Goal: Task Accomplishment & Management: Use online tool/utility

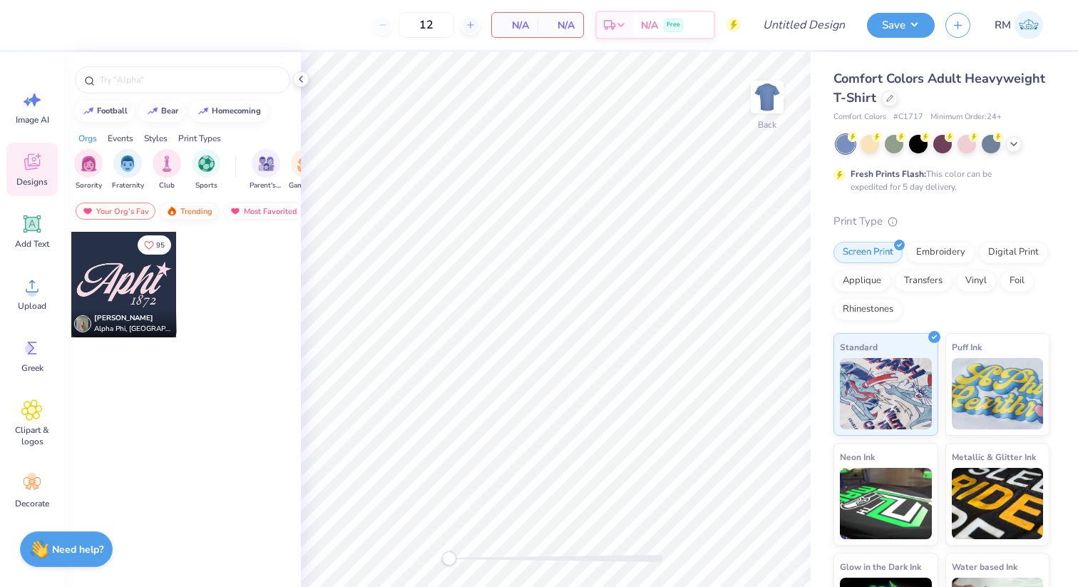
click at [180, 217] on div "Trending" at bounding box center [189, 210] width 59 height 17
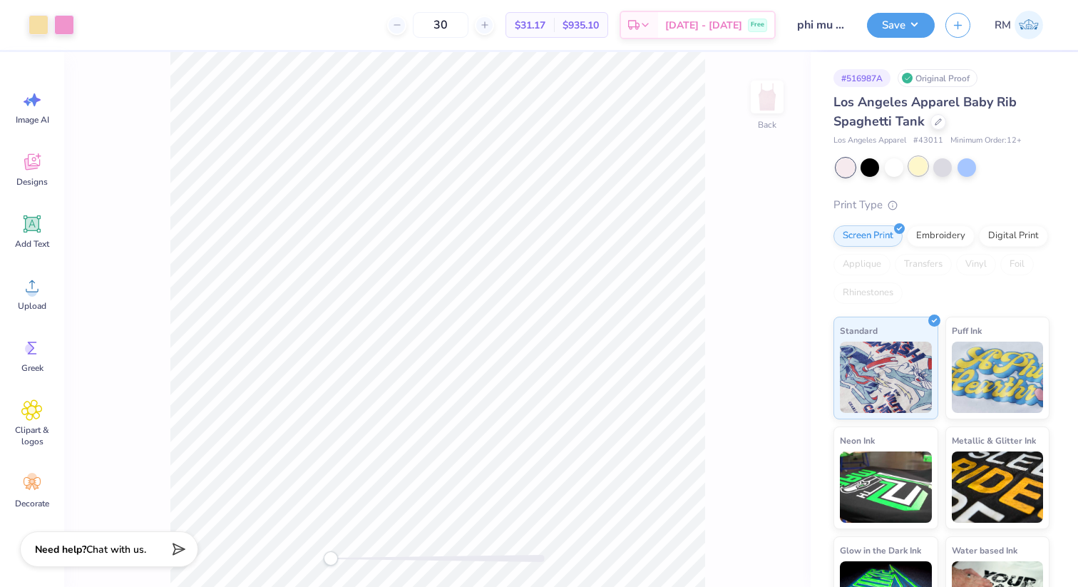
click at [909, 168] on div at bounding box center [918, 166] width 19 height 19
click at [42, 30] on div at bounding box center [39, 24] width 20 height 20
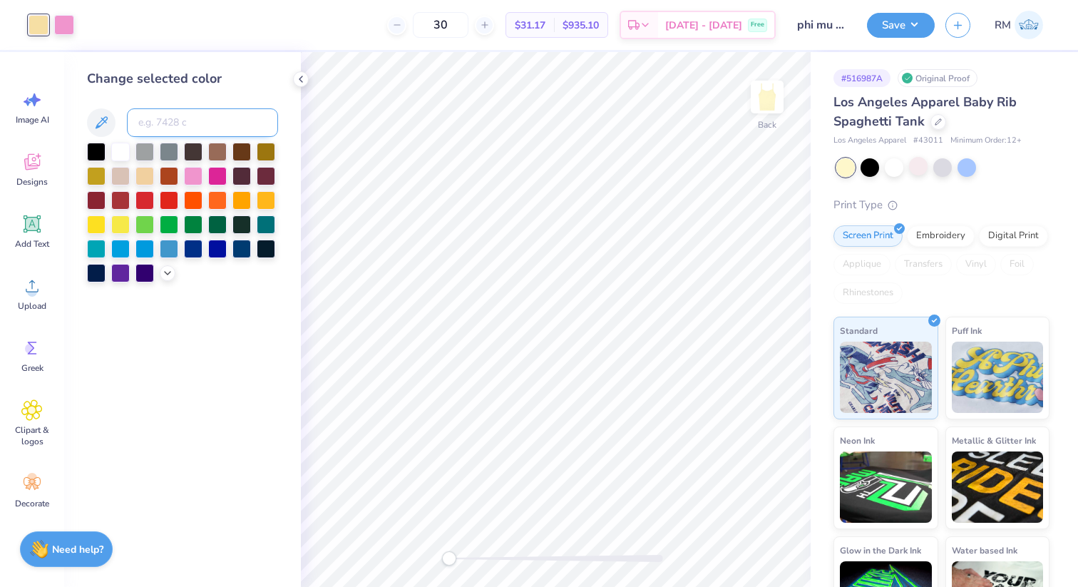
click at [171, 123] on input at bounding box center [202, 122] width 151 height 29
type input "baby"
click at [95, 120] on icon at bounding box center [101, 122] width 17 height 17
drag, startPoint x: 252, startPoint y: 121, endPoint x: 86, endPoint y: 110, distance: 166.5
click at [86, 110] on div "Change selected color baby" at bounding box center [182, 319] width 237 height 535
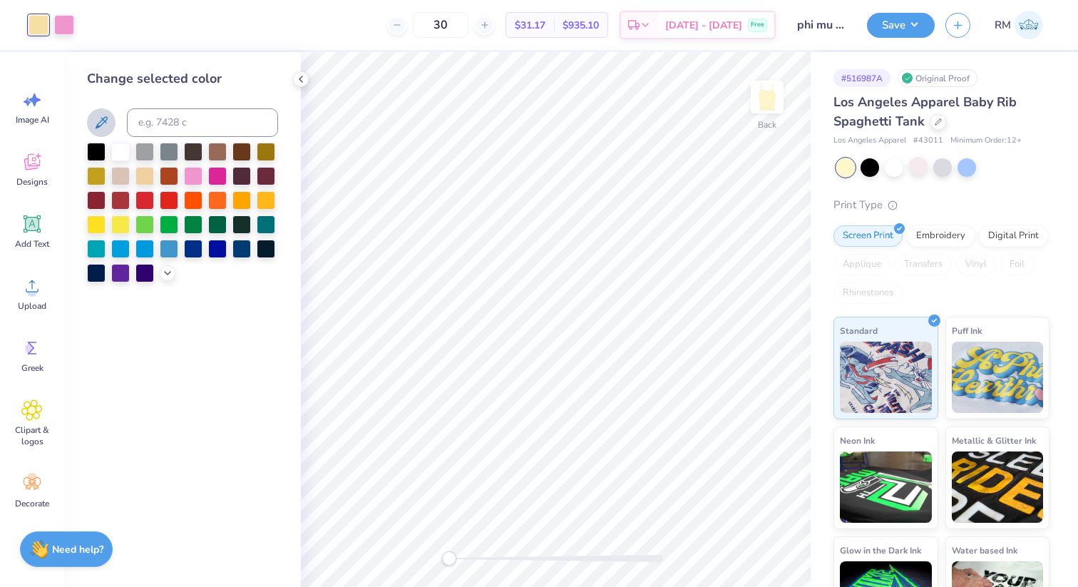
click at [111, 130] on button at bounding box center [101, 122] width 29 height 29
click at [100, 118] on icon at bounding box center [101, 122] width 17 height 17
click at [102, 125] on icon at bounding box center [101, 122] width 17 height 17
click at [172, 272] on icon at bounding box center [167, 271] width 11 height 11
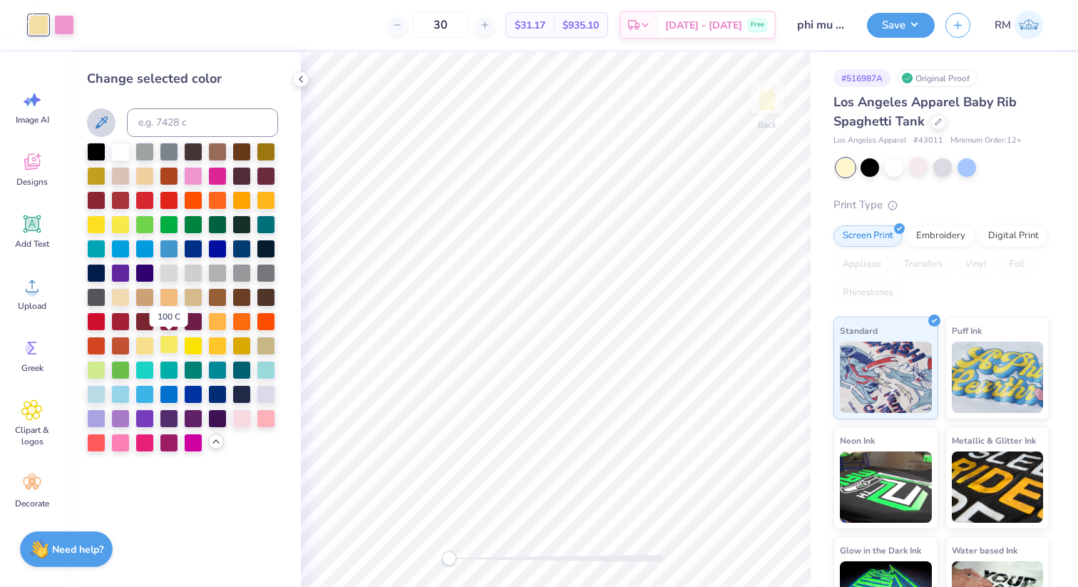
click at [173, 346] on div at bounding box center [169, 344] width 19 height 19
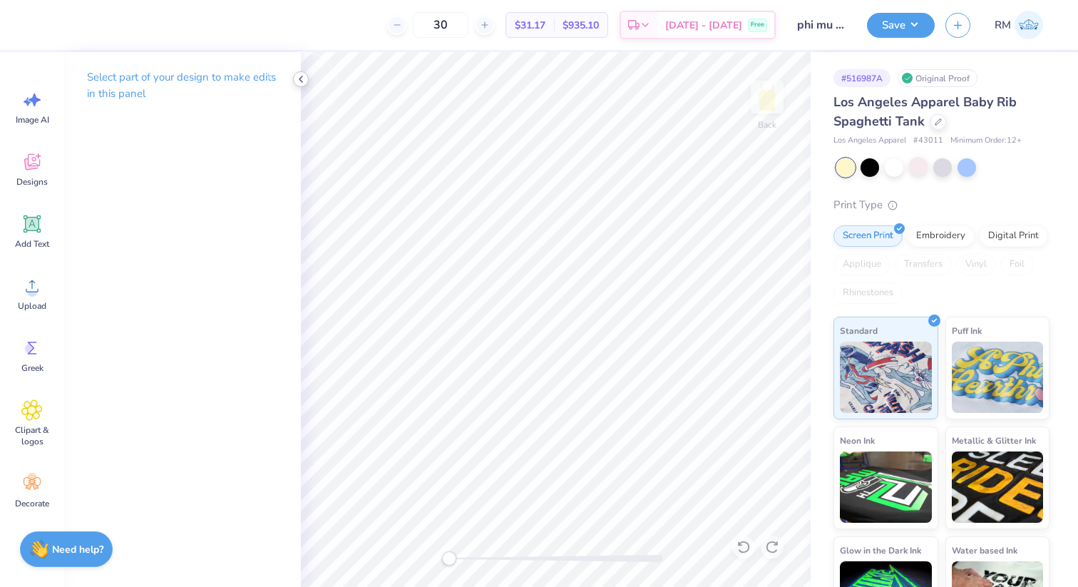
click at [302, 86] on div at bounding box center [301, 79] width 16 height 16
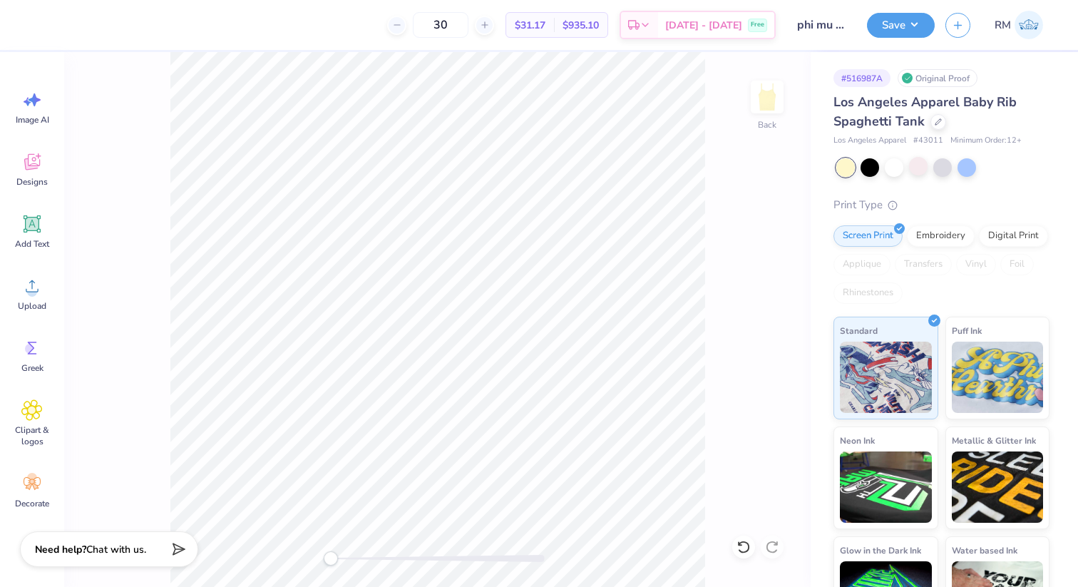
click at [33, 34] on div "30 $31.17 Per Item $935.10 Total Est. Delivery Sep 19 - 22 Free Design Title ph…" at bounding box center [539, 25] width 1078 height 50
click at [40, 27] on div at bounding box center [39, 24] width 20 height 20
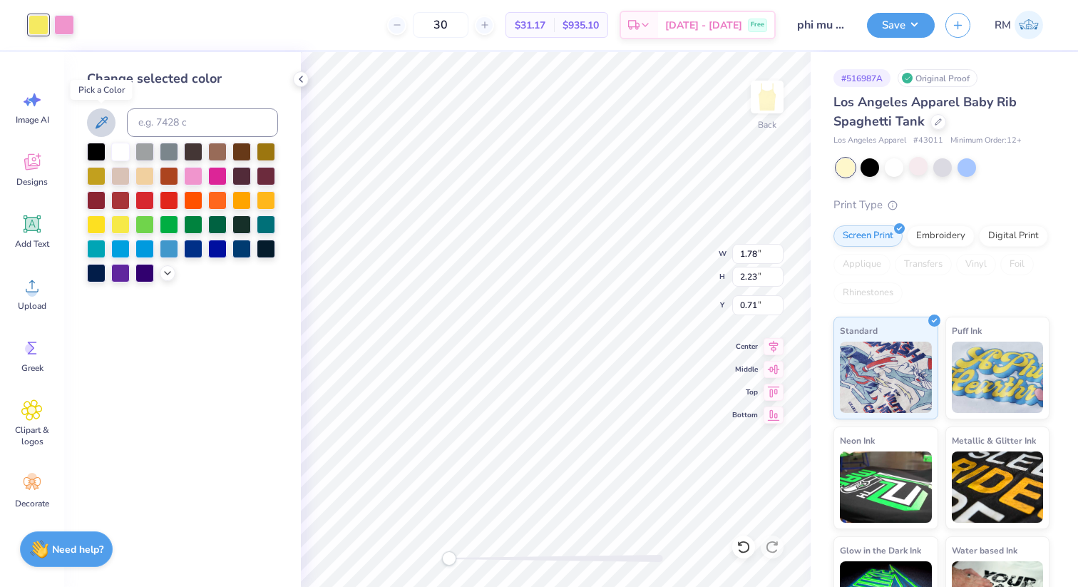
click at [106, 118] on icon at bounding box center [101, 122] width 17 height 17
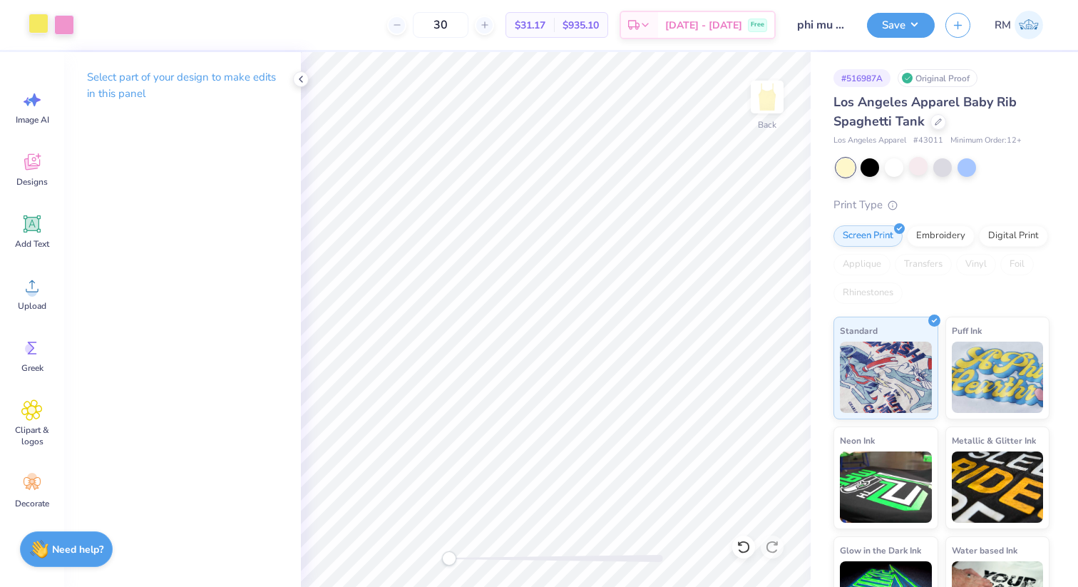
click at [38, 30] on div at bounding box center [39, 24] width 20 height 20
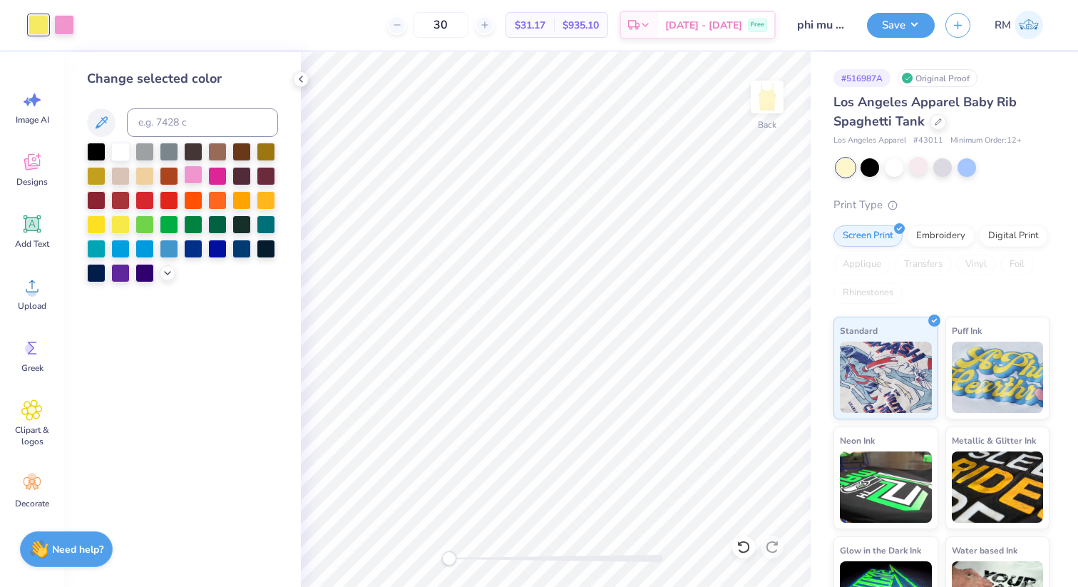
click at [196, 181] on div at bounding box center [193, 174] width 19 height 19
click at [751, 538] on div at bounding box center [743, 546] width 23 height 23
click at [164, 276] on icon at bounding box center [167, 271] width 11 height 11
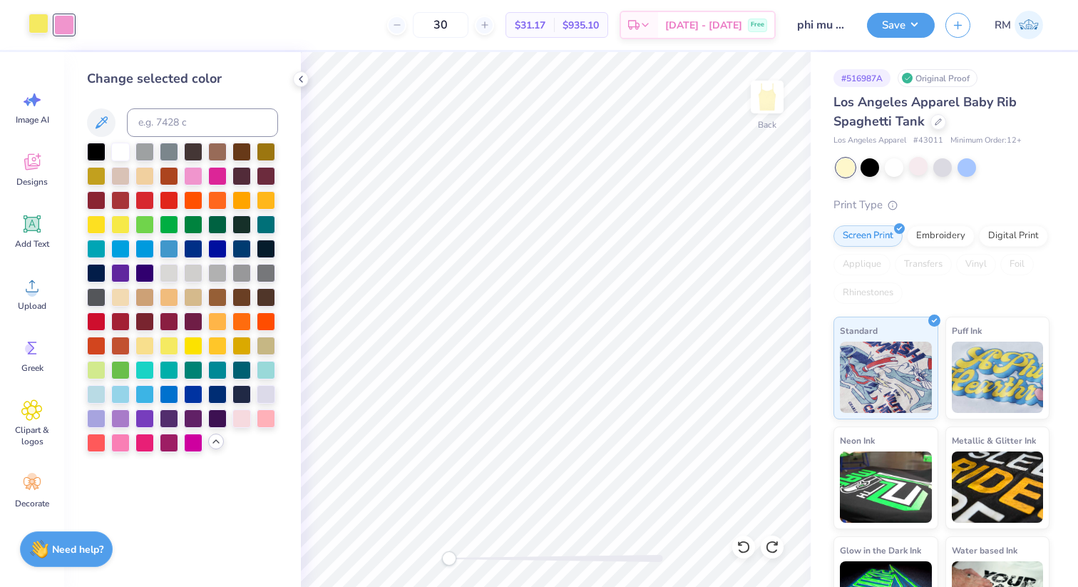
click at [38, 26] on div at bounding box center [39, 24] width 20 height 20
click at [193, 173] on div at bounding box center [193, 174] width 19 height 19
click at [744, 550] on icon at bounding box center [743, 547] width 14 height 14
click at [248, 416] on div at bounding box center [241, 417] width 19 height 19
click at [738, 544] on icon at bounding box center [743, 547] width 14 height 14
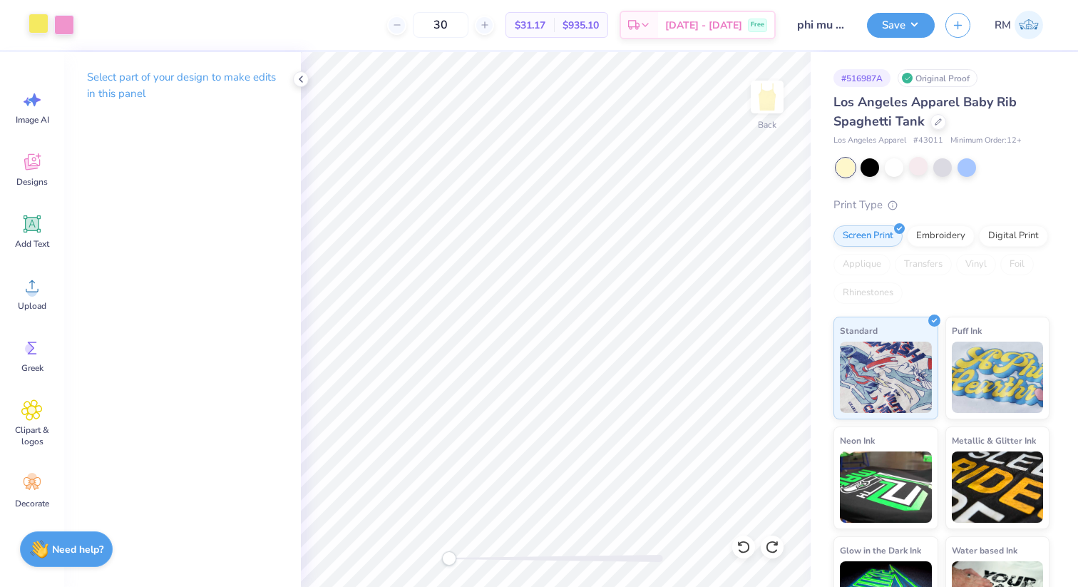
click at [41, 16] on div at bounding box center [39, 24] width 20 height 20
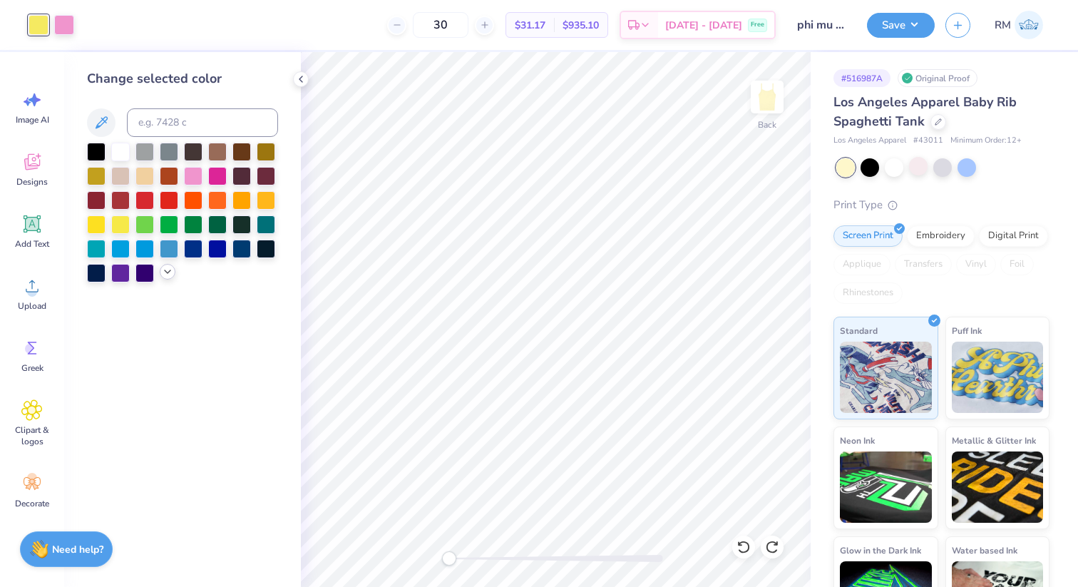
click at [168, 268] on icon at bounding box center [167, 271] width 11 height 11
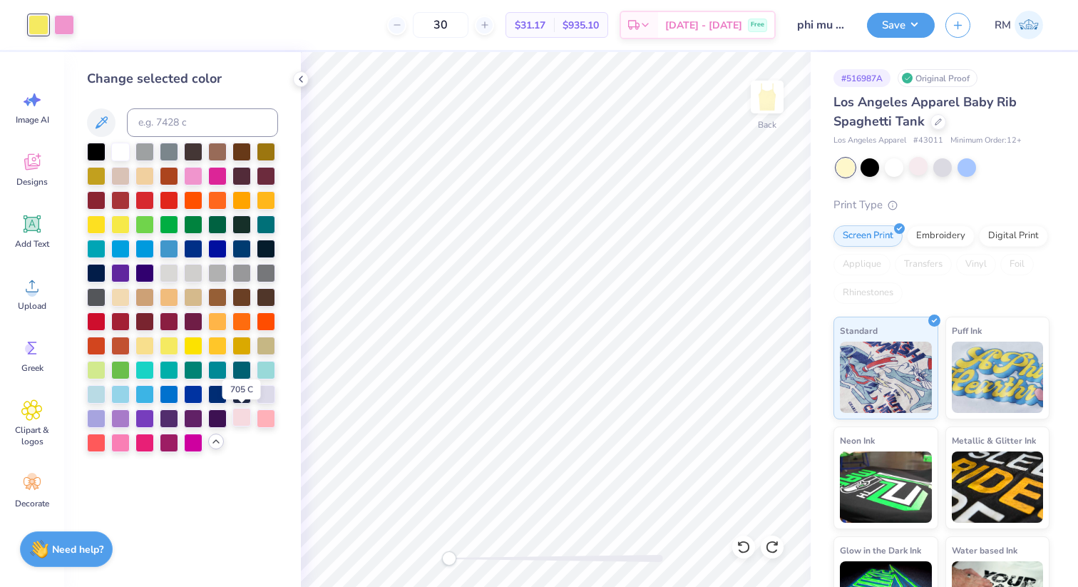
click at [245, 420] on div at bounding box center [241, 417] width 19 height 19
click at [66, 21] on div at bounding box center [64, 24] width 20 height 20
click at [123, 438] on div at bounding box center [120, 441] width 19 height 19
click at [265, 418] on div at bounding box center [266, 417] width 19 height 19
click at [299, 82] on icon at bounding box center [300, 78] width 11 height 11
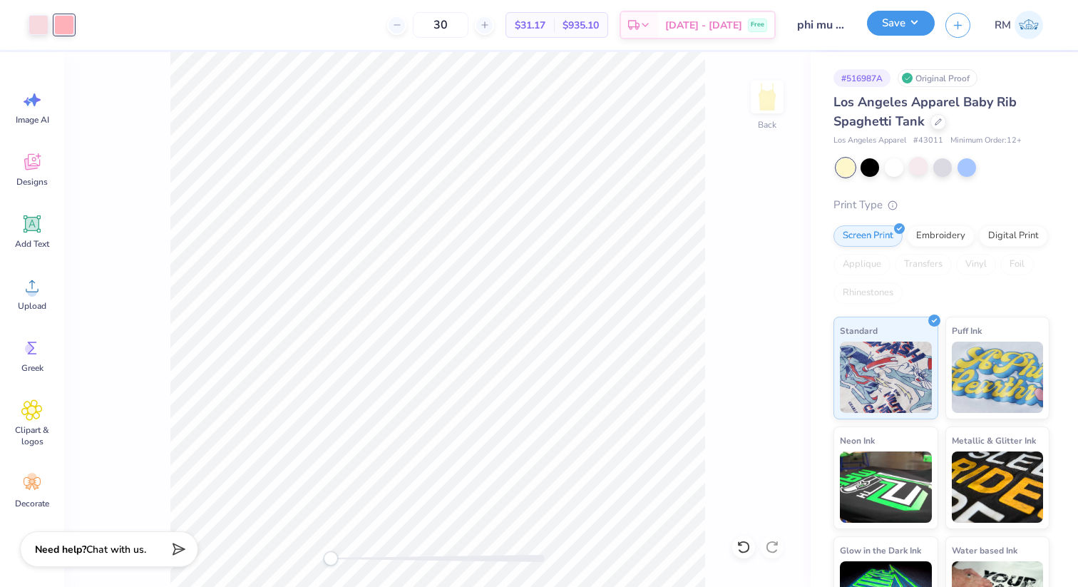
click at [920, 25] on button "Save" at bounding box center [901, 23] width 68 height 25
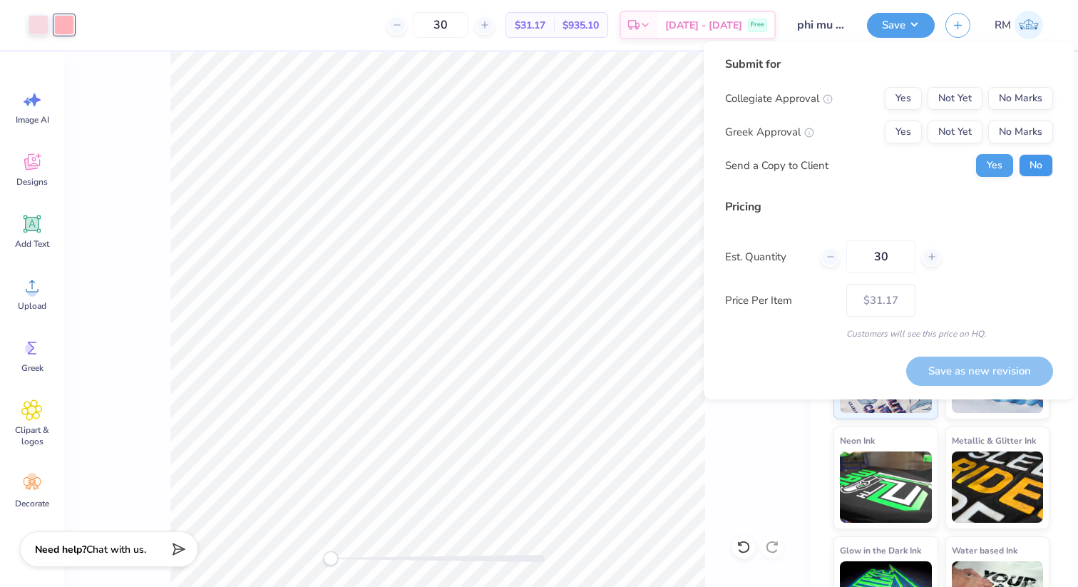
click at [1037, 167] on button "No" at bounding box center [1036, 165] width 34 height 23
click at [957, 140] on button "Not Yet" at bounding box center [955, 131] width 55 height 23
click at [1009, 101] on button "No Marks" at bounding box center [1020, 98] width 65 height 23
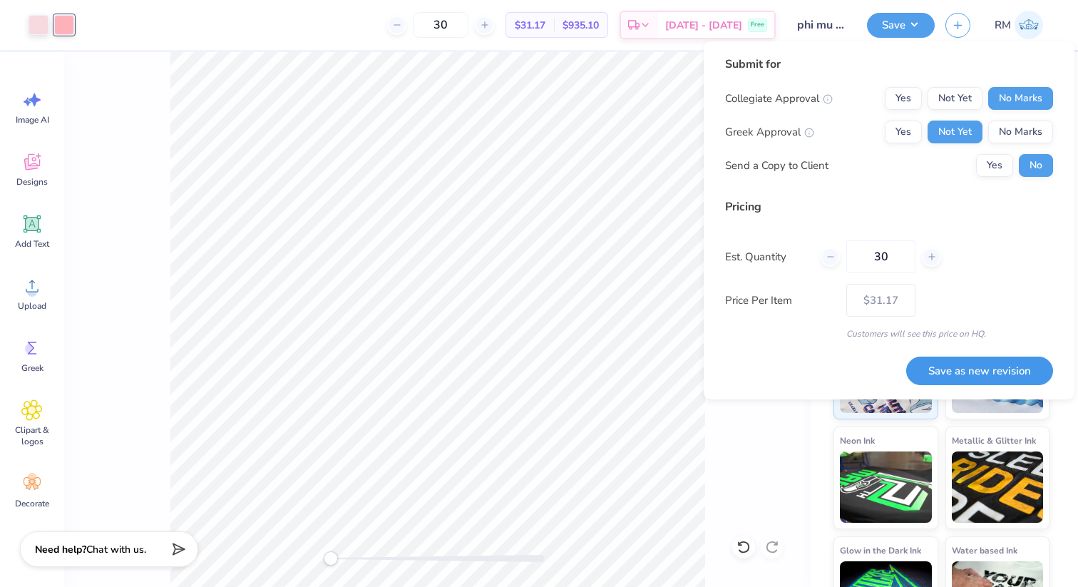
click at [980, 361] on button "Save as new revision" at bounding box center [979, 370] width 147 height 29
type input "$31.17"
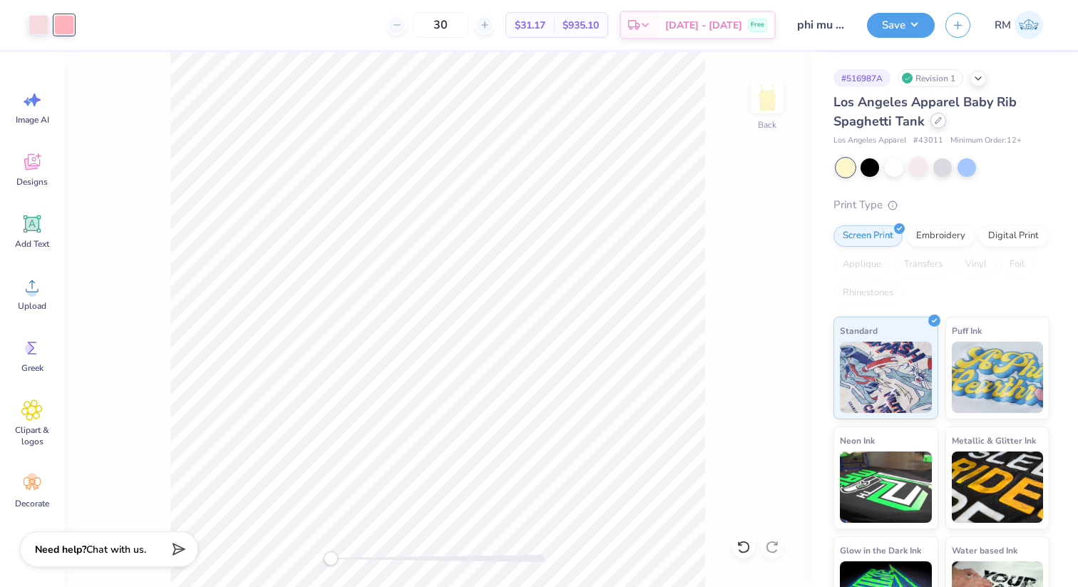
click at [940, 121] on div at bounding box center [938, 121] width 16 height 16
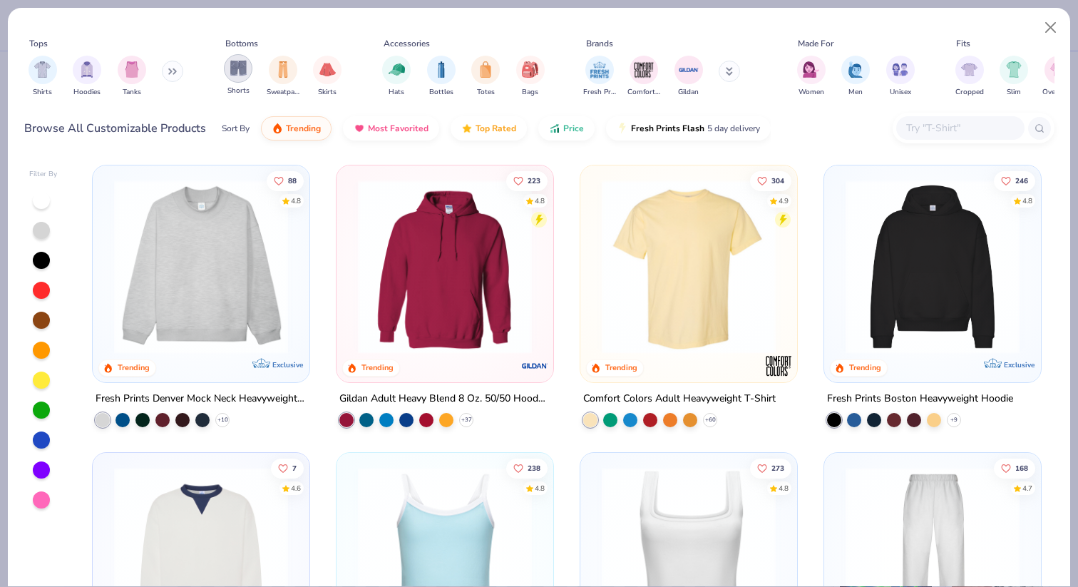
click at [234, 81] on div "filter for Shorts" at bounding box center [238, 68] width 29 height 29
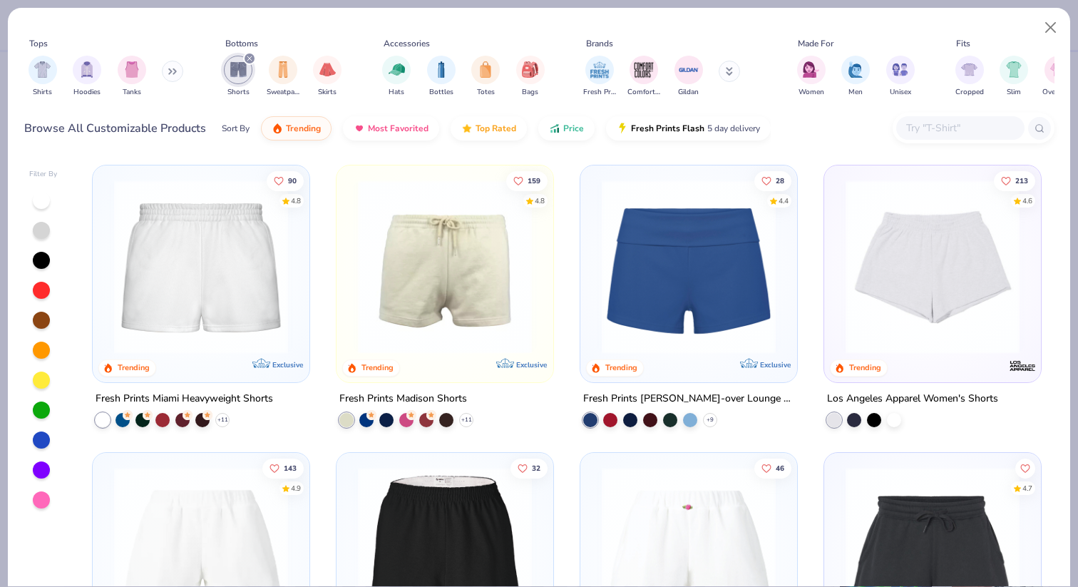
click at [274, 299] on img at bounding box center [201, 267] width 188 height 174
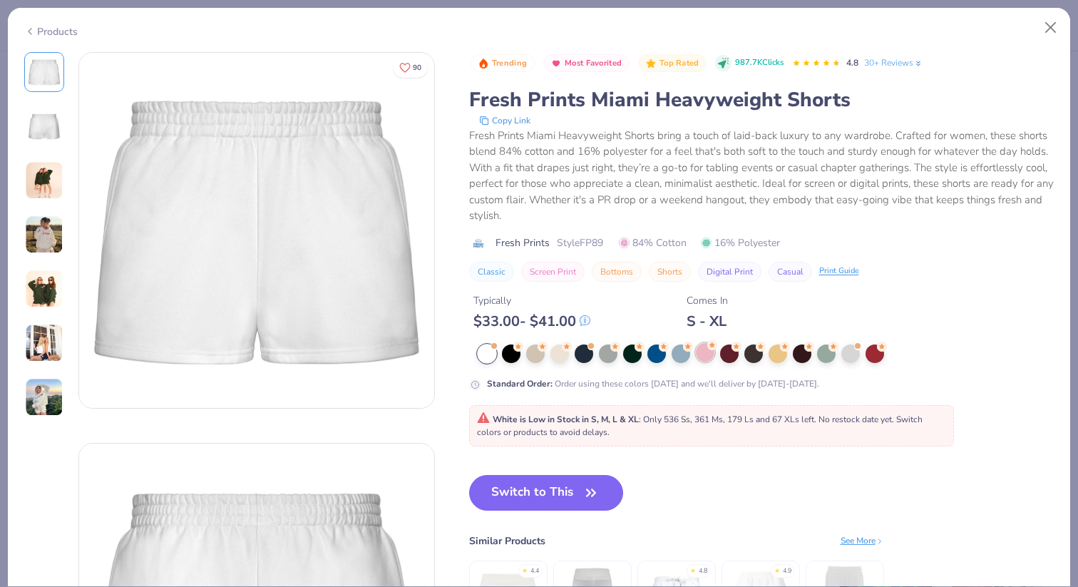
click at [714, 354] on div at bounding box center [705, 352] width 19 height 19
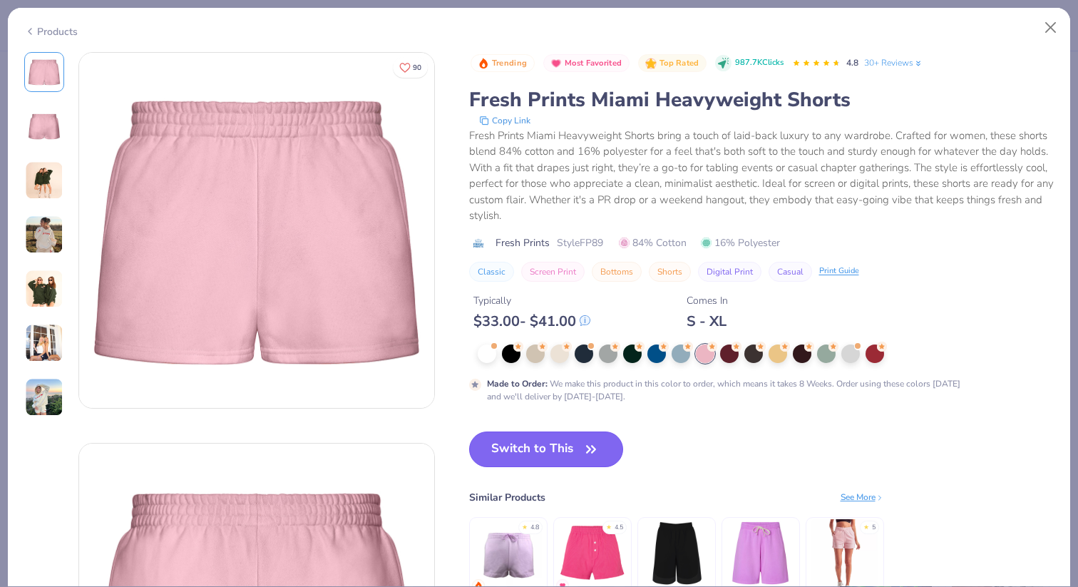
click at [498, 449] on button "Switch to This" at bounding box center [546, 449] width 155 height 36
type input "50"
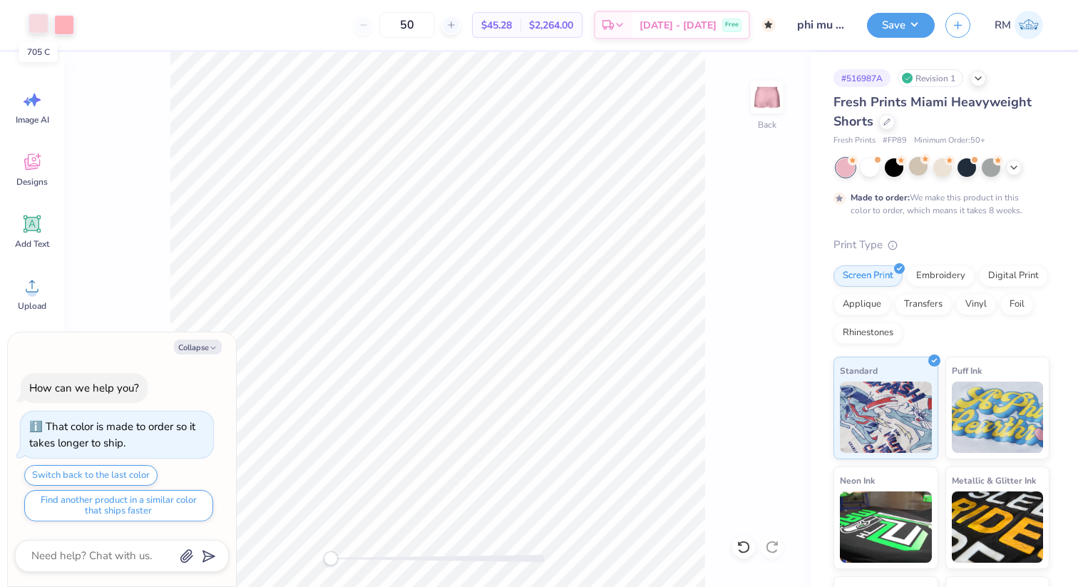
click at [34, 29] on div at bounding box center [39, 24] width 20 height 20
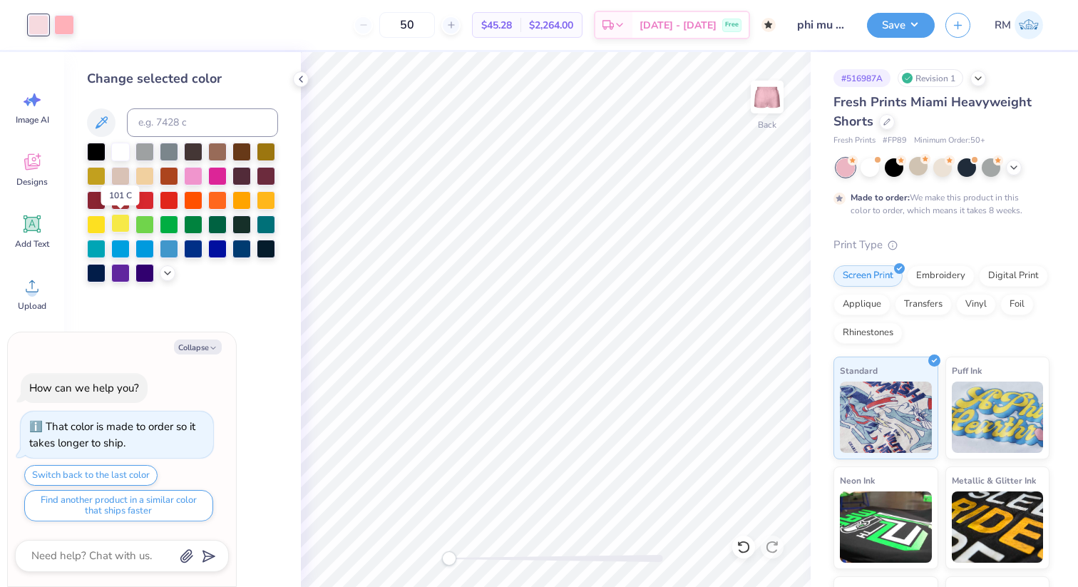
click at [118, 225] on div at bounding box center [120, 223] width 19 height 19
click at [66, 36] on div "Art colors" at bounding box center [37, 25] width 74 height 50
click at [65, 31] on div at bounding box center [64, 24] width 20 height 20
click at [124, 149] on div at bounding box center [120, 150] width 19 height 19
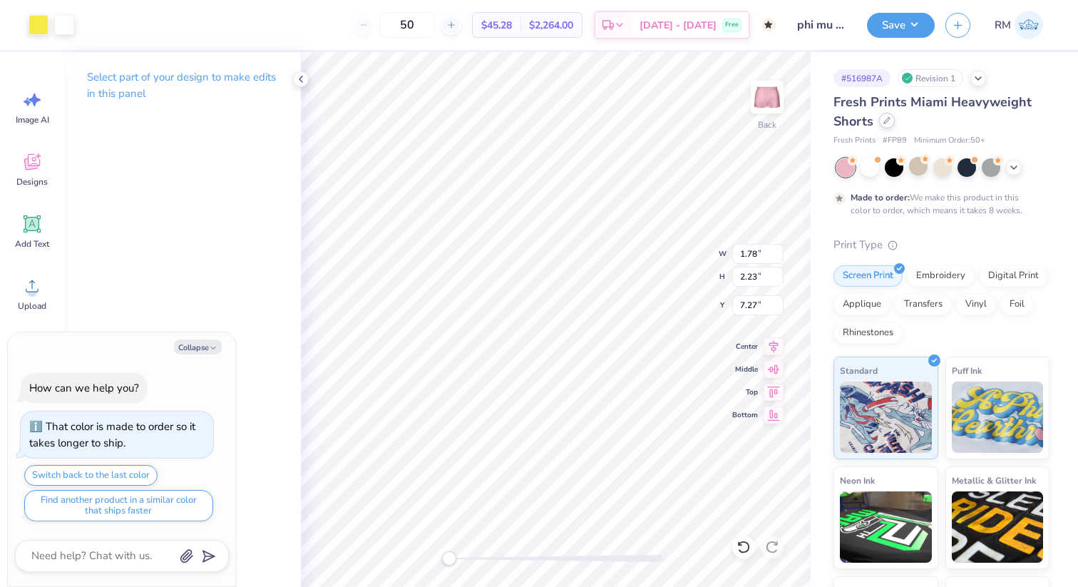
click at [881, 123] on div at bounding box center [887, 121] width 16 height 16
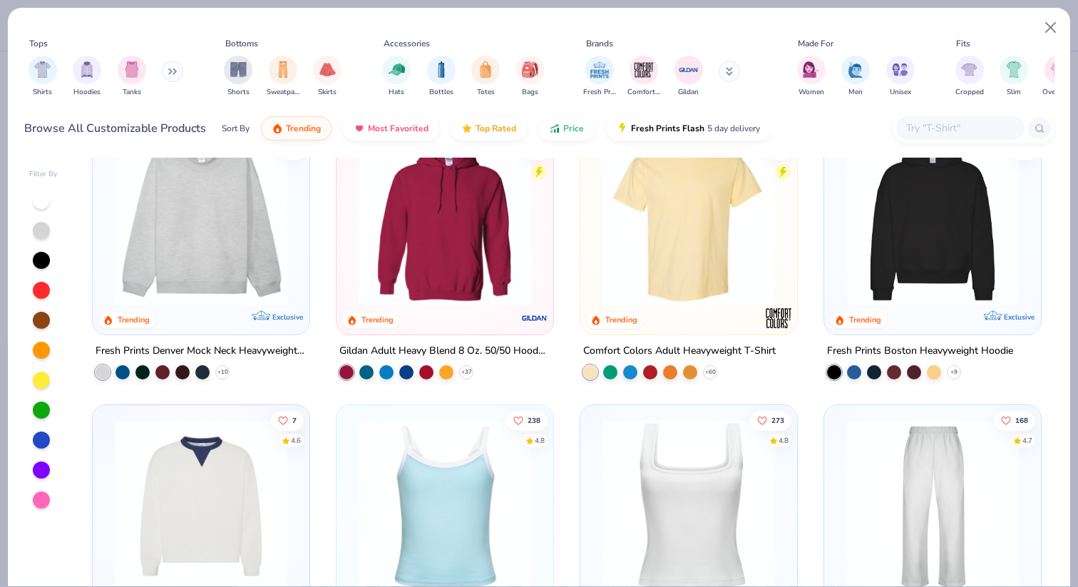
scroll to position [77, 0]
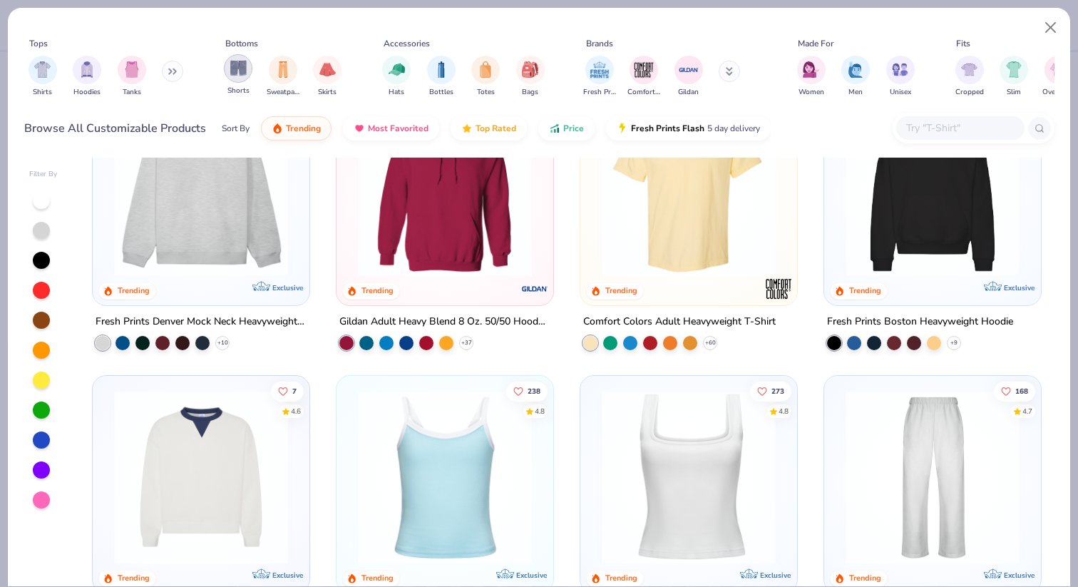
click at [238, 73] on img "filter for Shorts" at bounding box center [238, 68] width 16 height 16
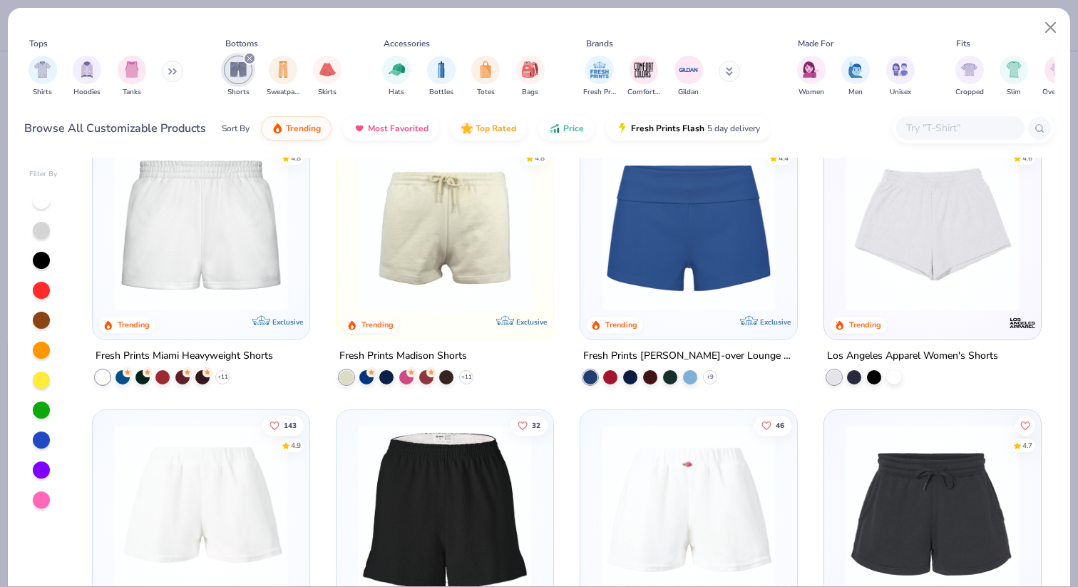
scroll to position [41, 0]
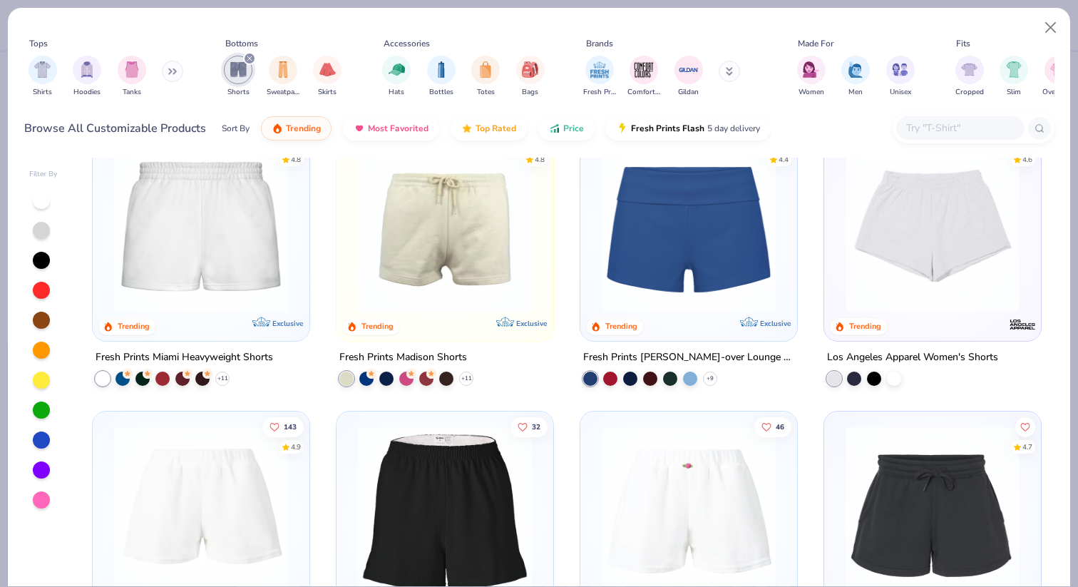
click at [853, 269] on img at bounding box center [932, 225] width 188 height 174
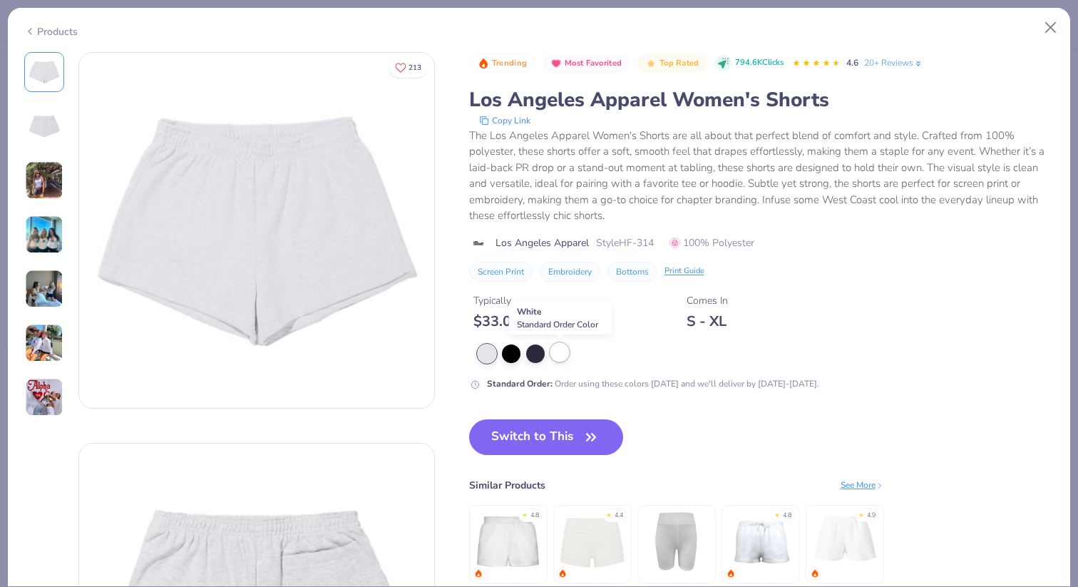
click at [555, 350] on div at bounding box center [559, 352] width 19 height 19
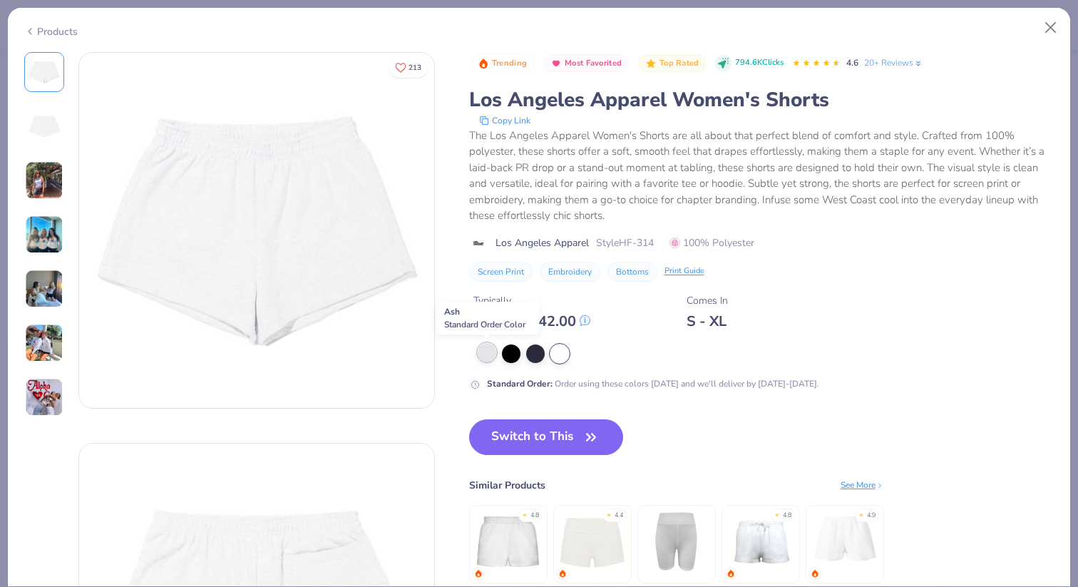
click at [490, 356] on div at bounding box center [487, 352] width 19 height 19
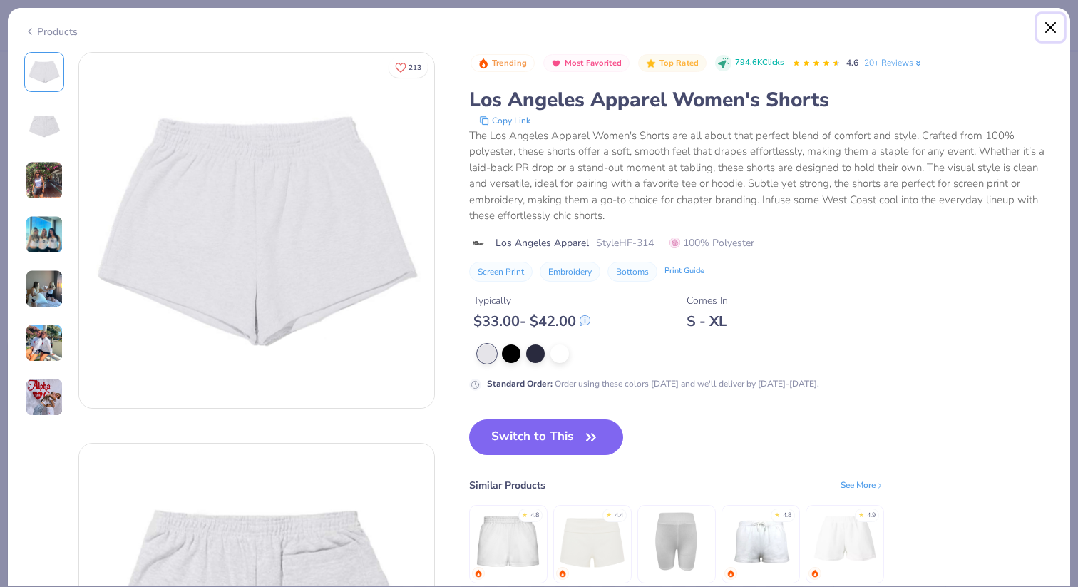
click at [1049, 29] on button "Close" at bounding box center [1050, 27] width 27 height 27
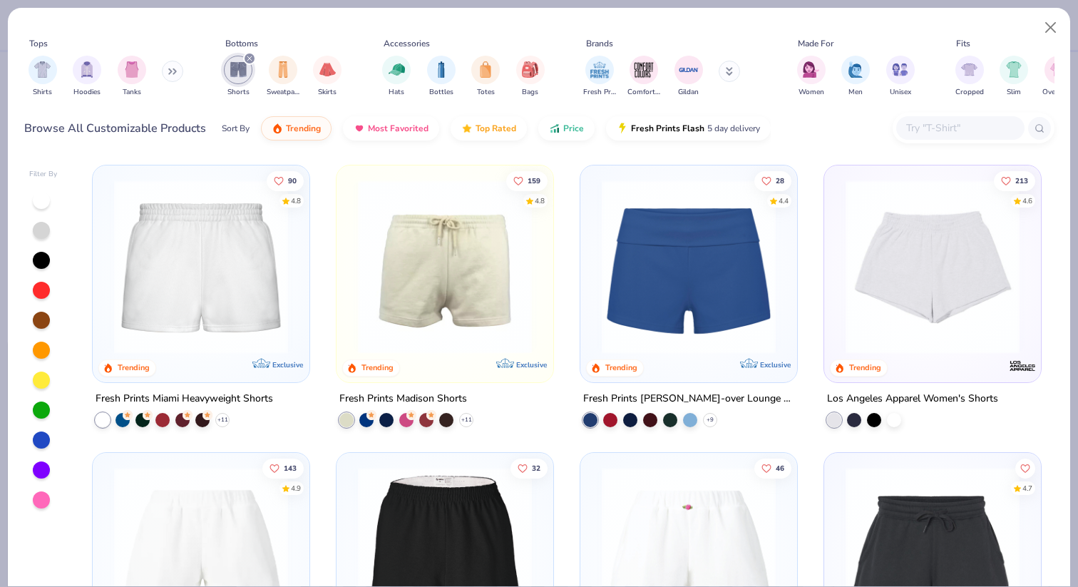
click at [197, 332] on img at bounding box center [201, 267] width 188 height 174
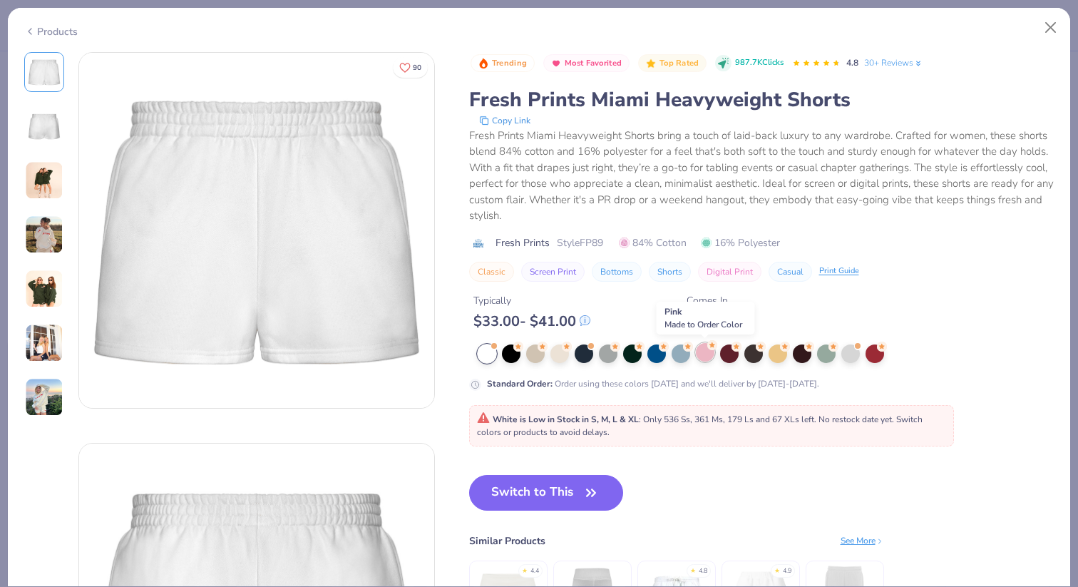
click at [706, 349] on div at bounding box center [705, 352] width 19 height 19
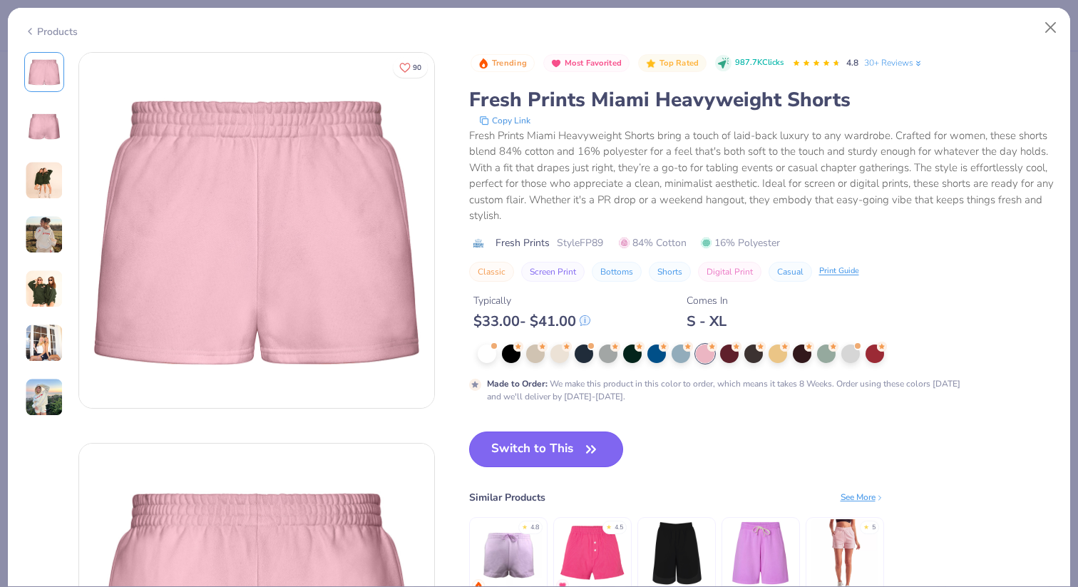
click at [590, 452] on icon "button" at bounding box center [591, 449] width 20 height 20
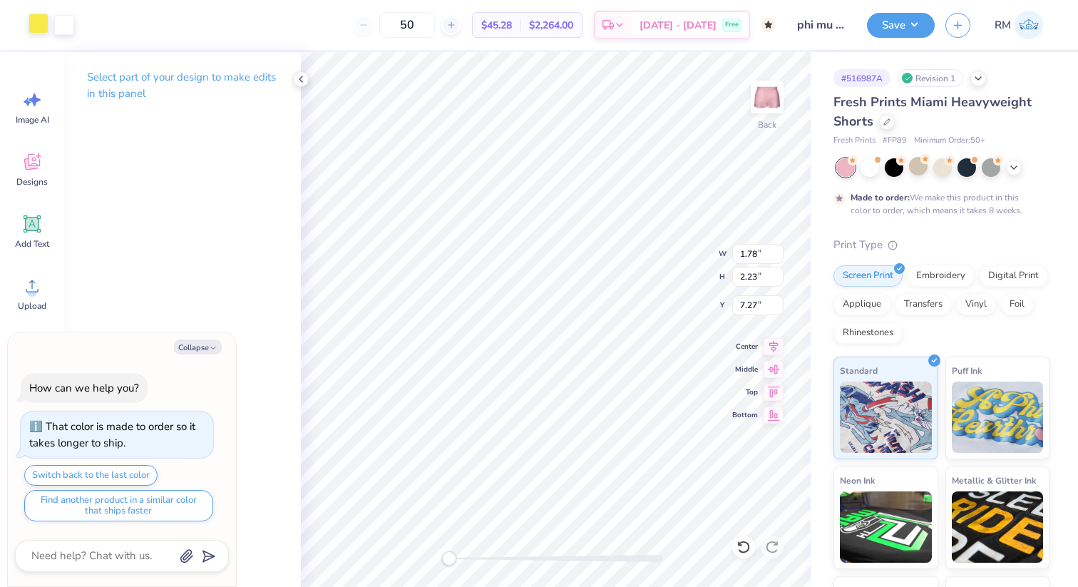
click at [37, 21] on div at bounding box center [39, 24] width 20 height 20
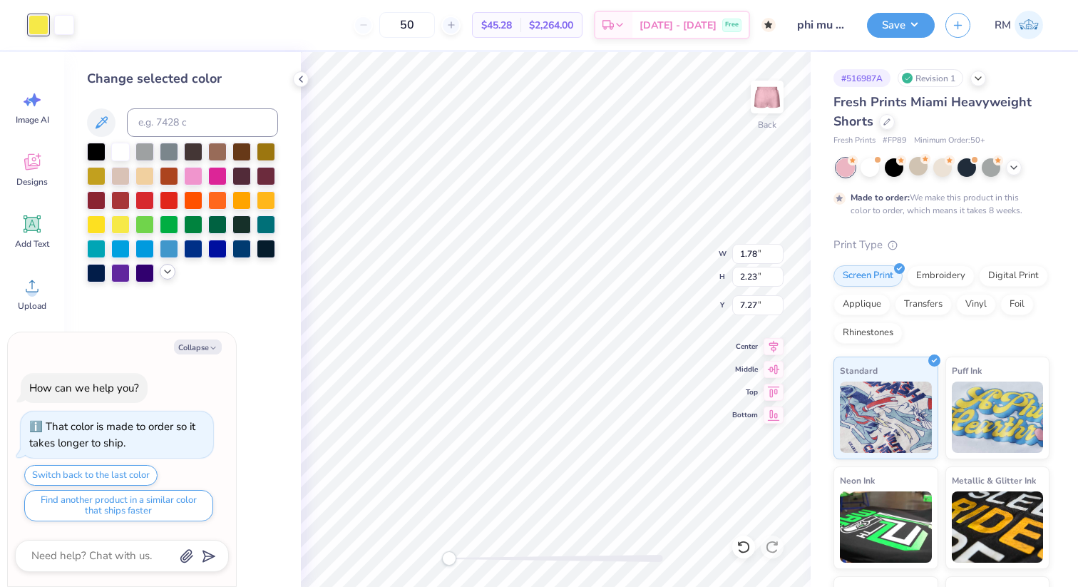
click at [170, 272] on icon at bounding box center [167, 271] width 11 height 11
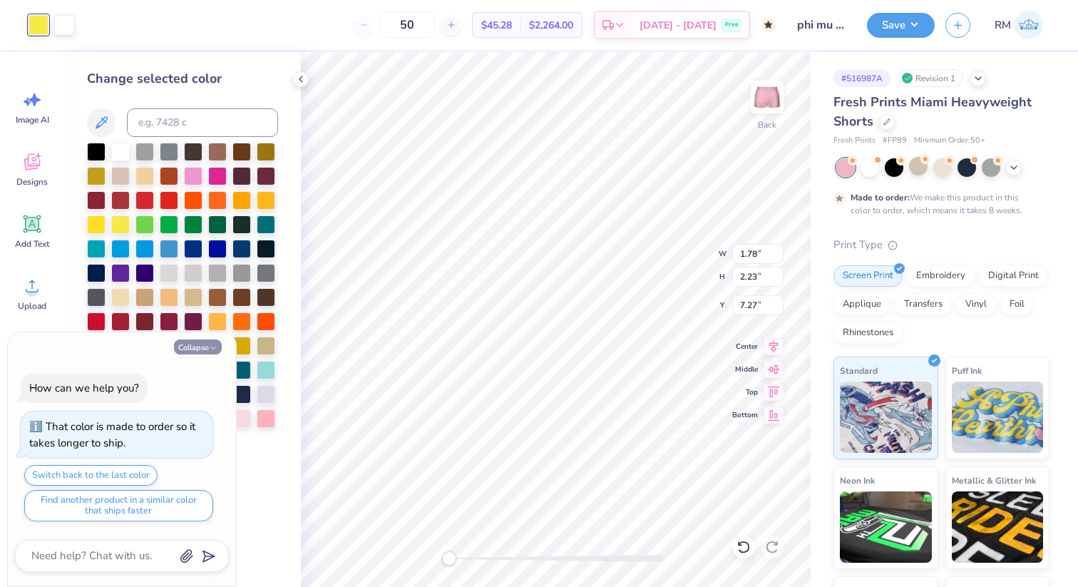
click at [212, 349] on icon "button" at bounding box center [213, 348] width 9 height 9
type textarea "x"
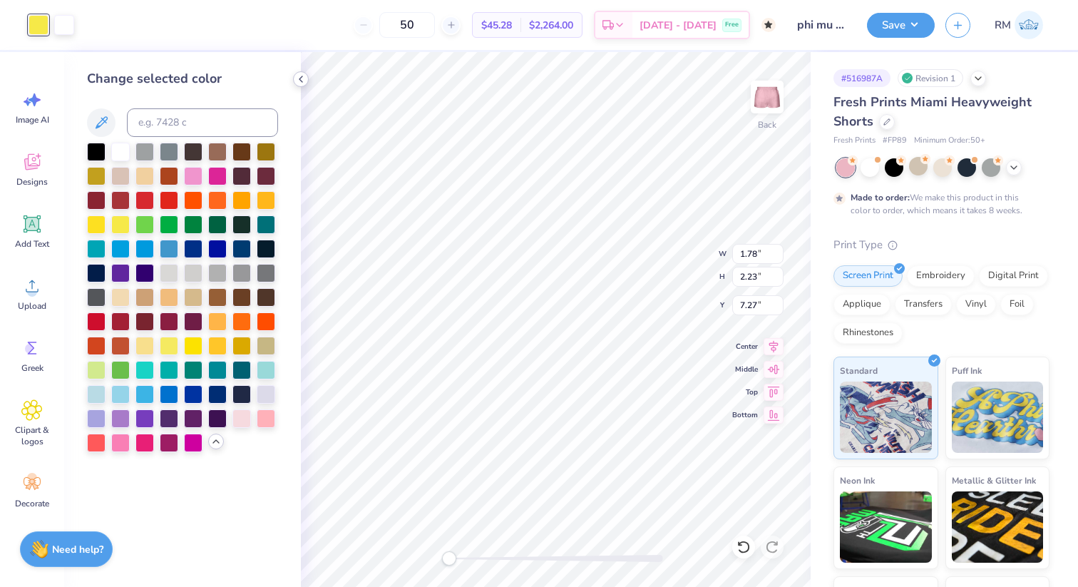
click at [304, 82] on icon at bounding box center [300, 78] width 11 height 11
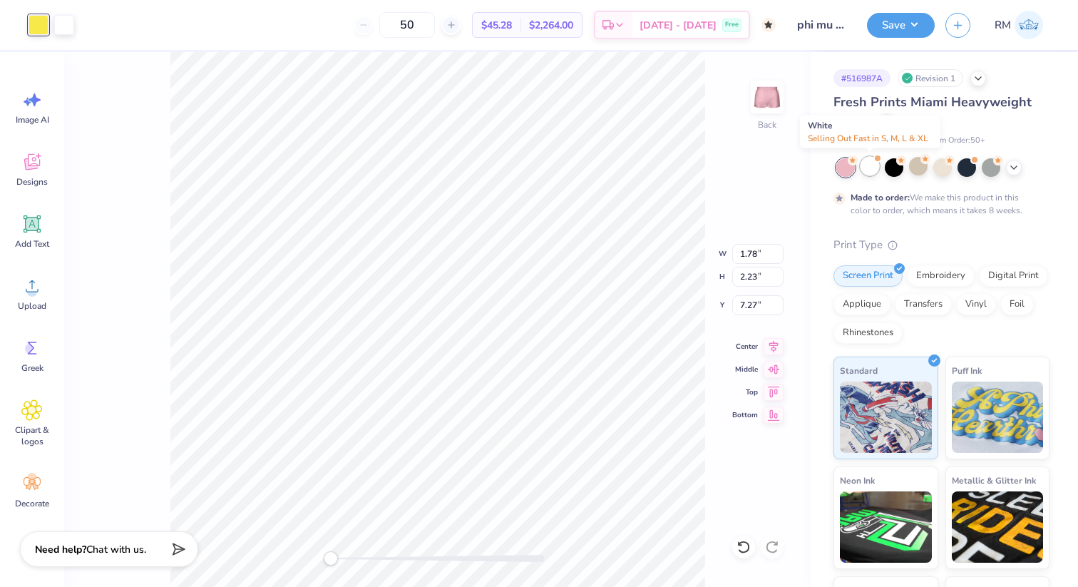
click at [869, 166] on div at bounding box center [869, 166] width 19 height 19
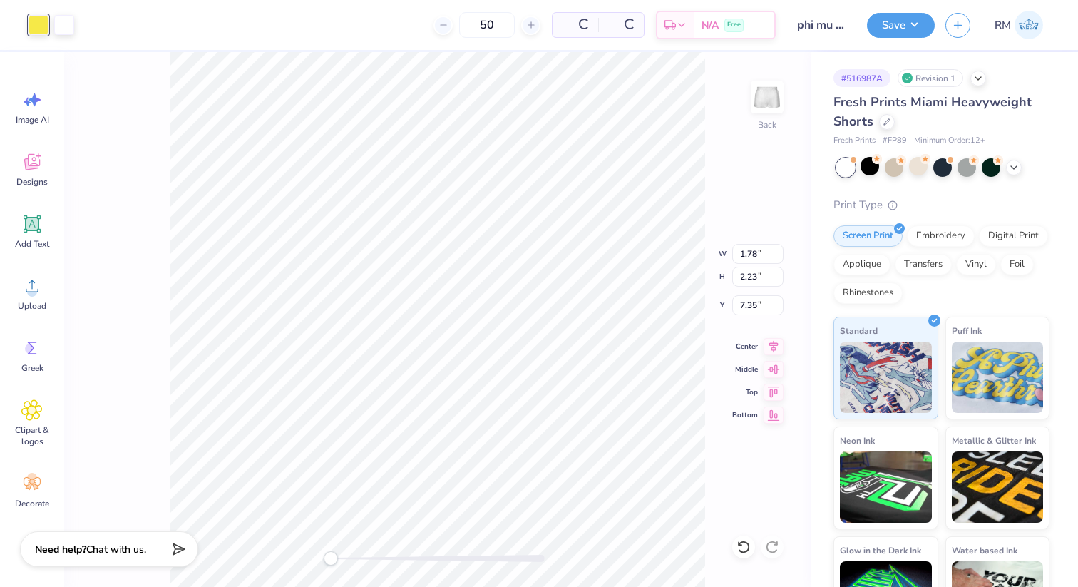
type input "7.35"
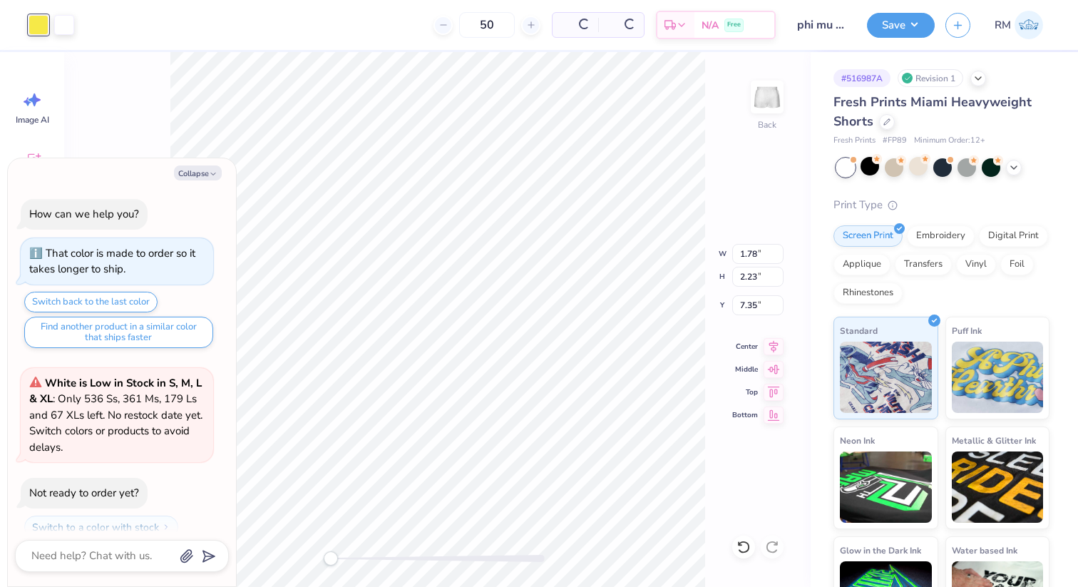
scroll to position [348, 0]
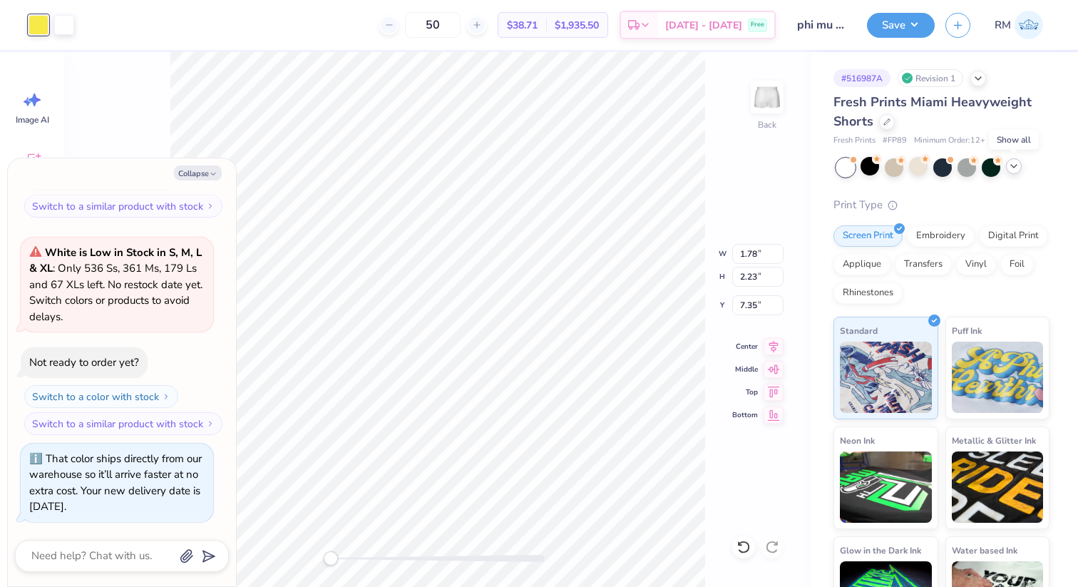
click at [1012, 173] on div at bounding box center [1014, 166] width 16 height 16
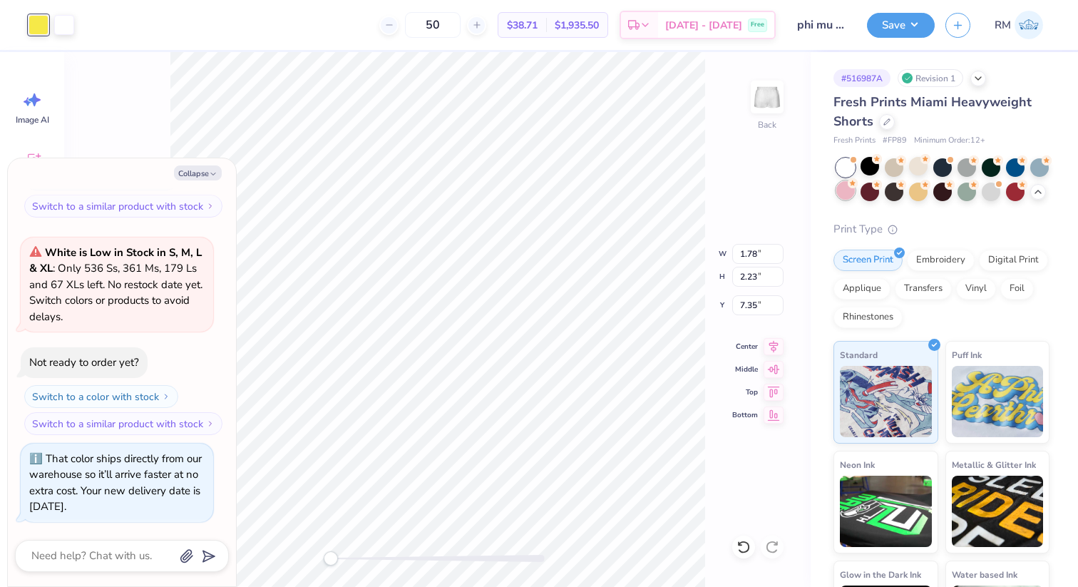
click at [852, 187] on div at bounding box center [845, 190] width 19 height 19
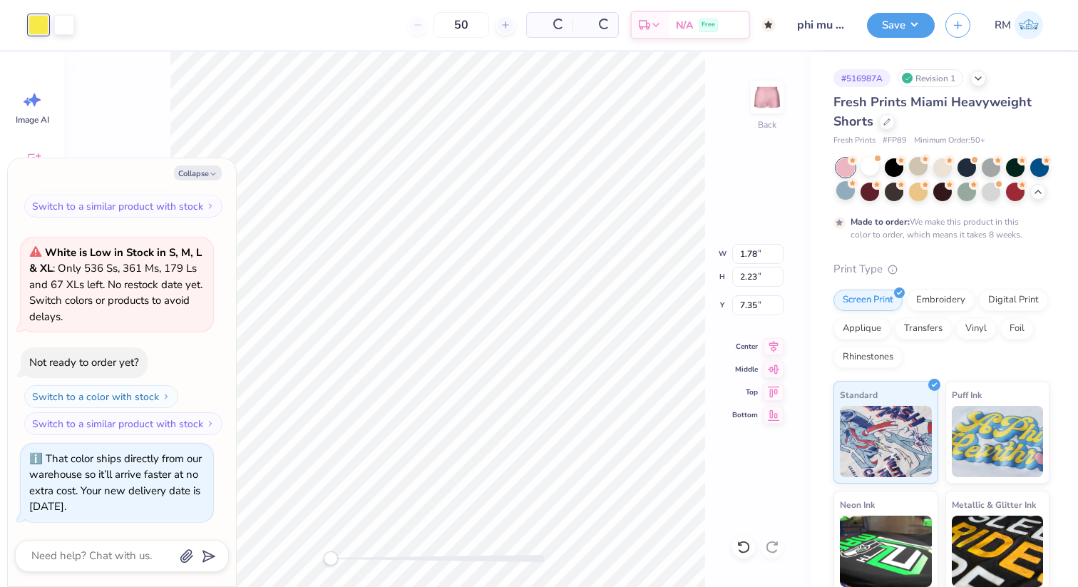
scroll to position [483, 0]
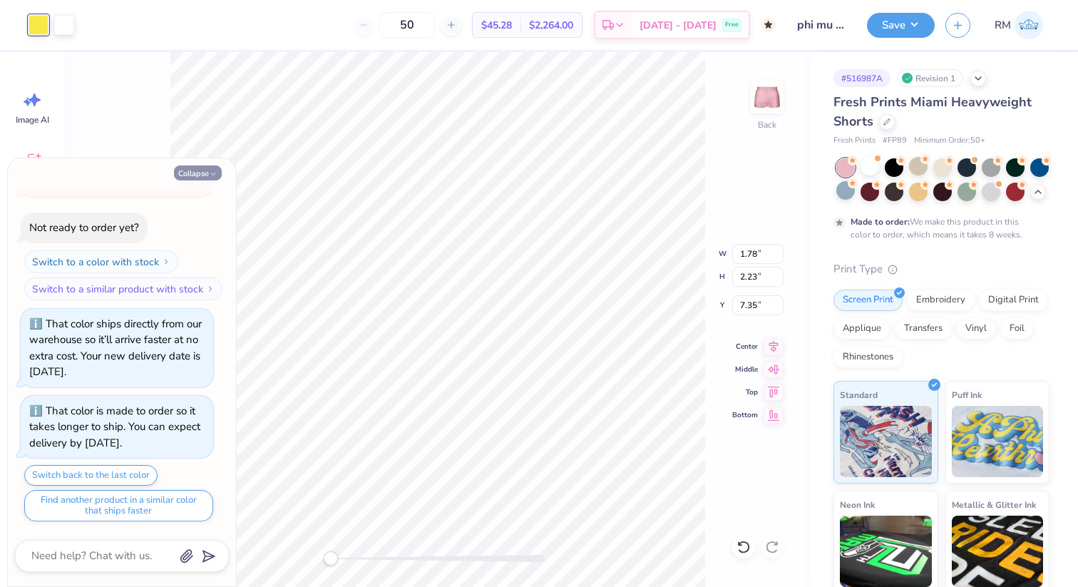
click at [214, 173] on icon "button" at bounding box center [213, 174] width 9 height 9
type textarea "x"
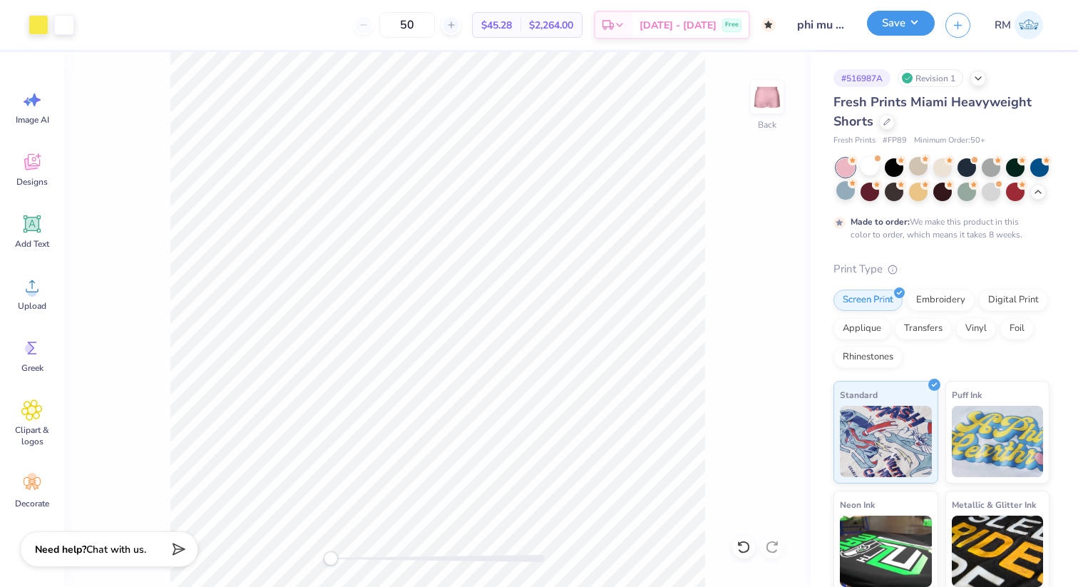
click at [913, 30] on button "Save" at bounding box center [901, 23] width 68 height 25
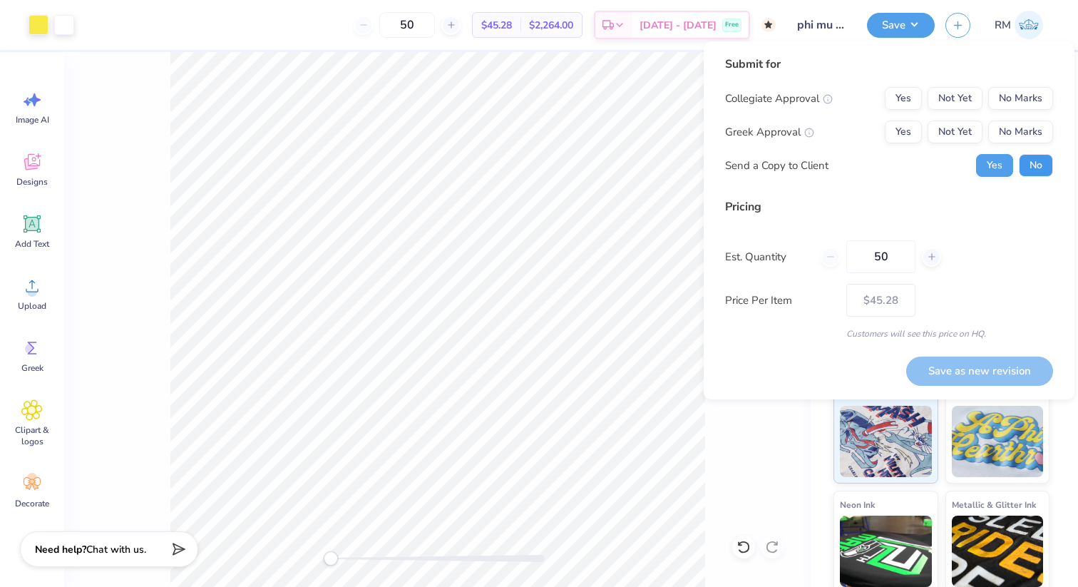
click at [1023, 168] on button "No" at bounding box center [1036, 165] width 34 height 23
click at [969, 137] on button "Not Yet" at bounding box center [955, 131] width 55 height 23
click at [1005, 103] on button "No Marks" at bounding box center [1020, 98] width 65 height 23
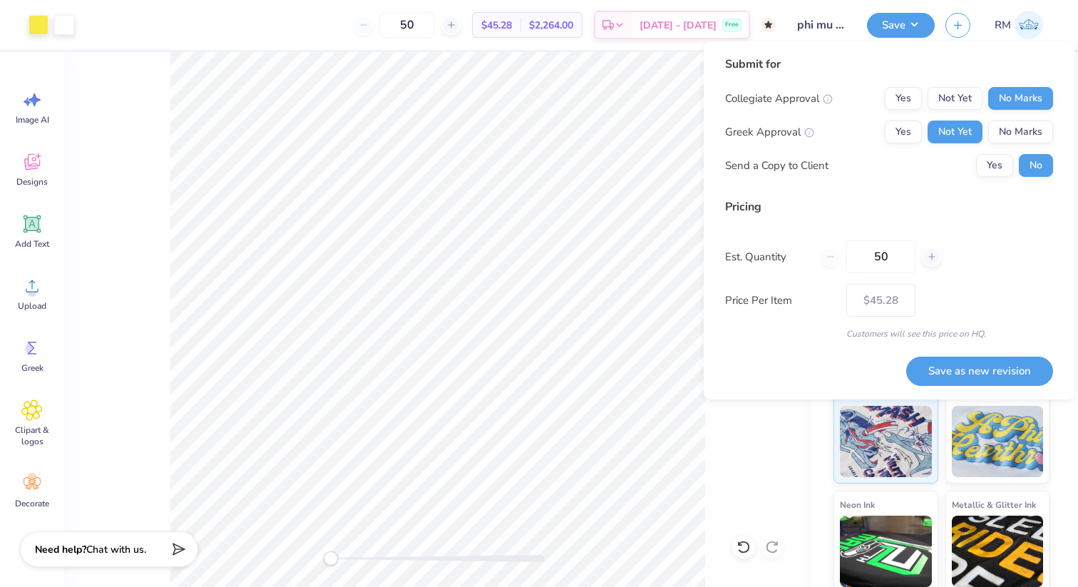
drag, startPoint x: 898, startPoint y: 263, endPoint x: 833, endPoint y: 262, distance: 65.6
click at [833, 262] on div "50" at bounding box center [881, 256] width 120 height 33
click at [977, 375] on button "Save as new revision" at bounding box center [979, 370] width 147 height 29
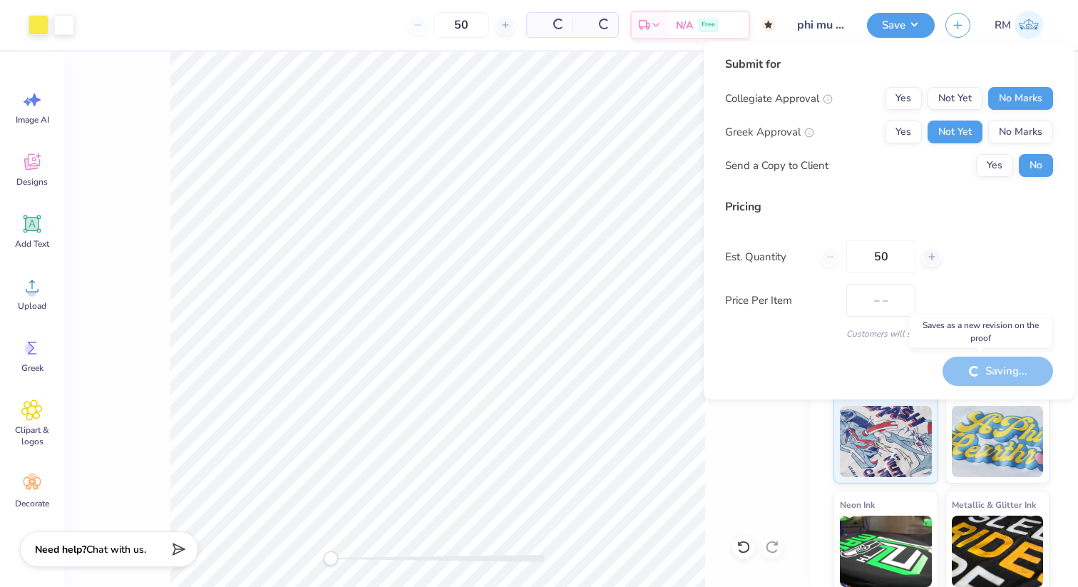
type input "$45.28"
